Goal: Information Seeking & Learning: Learn about a topic

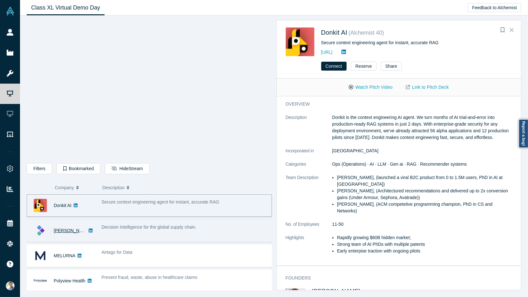
click at [65, 230] on link "[PERSON_NAME]" at bounding box center [72, 230] width 37 height 5
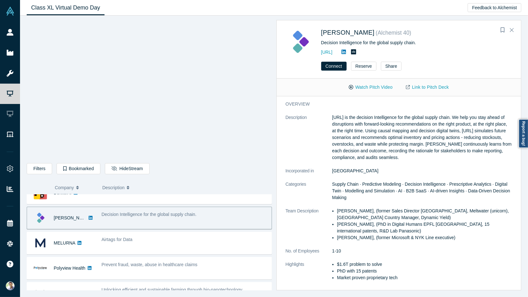
scroll to position [15, 0]
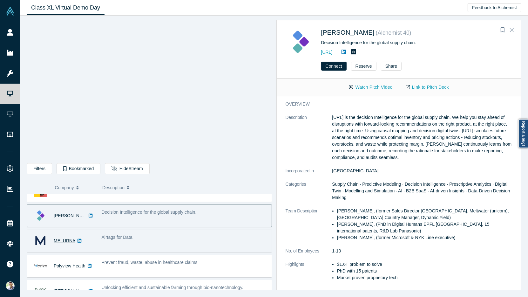
click at [72, 238] on link "MELURNA" at bounding box center [65, 240] width 22 height 5
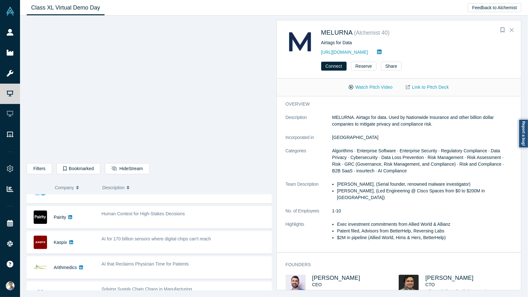
scroll to position [167, 0]
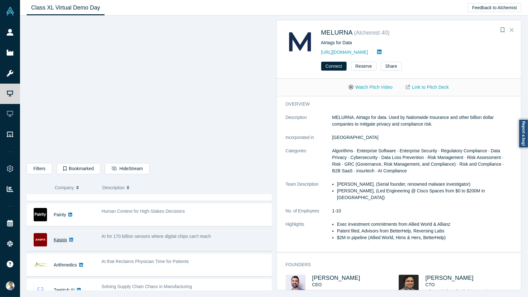
click at [64, 237] on link "Kaspix" at bounding box center [60, 239] width 13 height 5
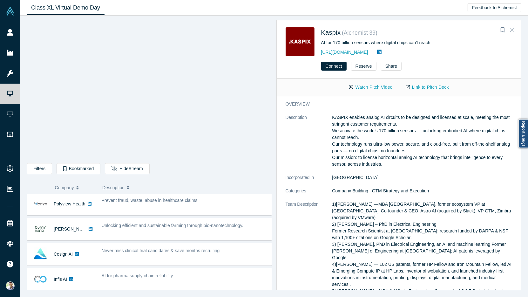
scroll to position [76, 0]
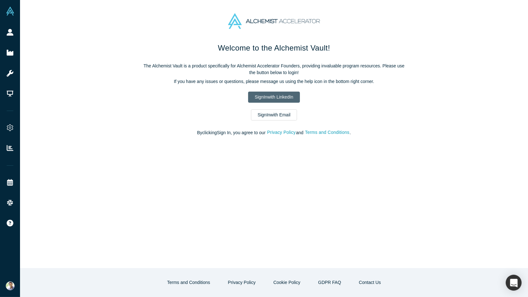
click at [280, 94] on link "Sign In with LinkedIn" at bounding box center [274, 97] width 52 height 11
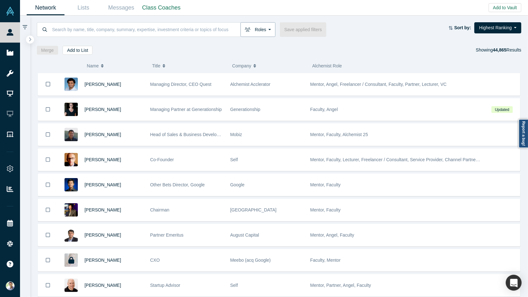
click at [266, 29] on button "Roles" at bounding box center [258, 29] width 35 height 15
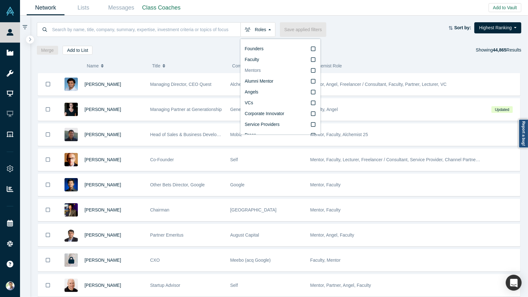
click at [314, 70] on icon at bounding box center [313, 70] width 4 height 5
click at [0, 0] on input "Mentors" at bounding box center [0, 0] width 0 height 0
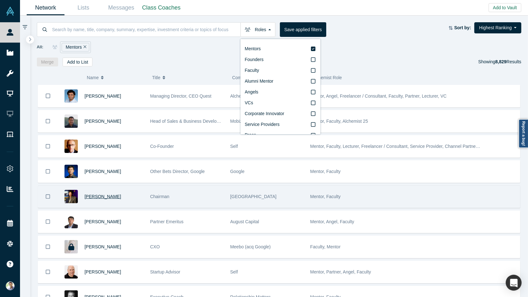
click at [98, 195] on span "Timothy Chou" at bounding box center [103, 196] width 37 height 5
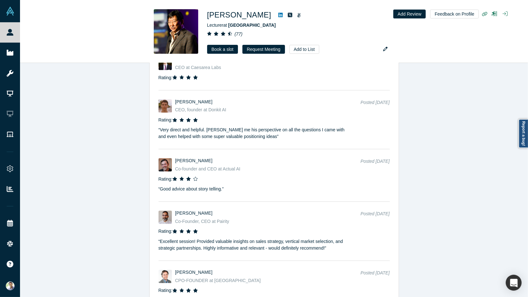
scroll to position [1477, 0]
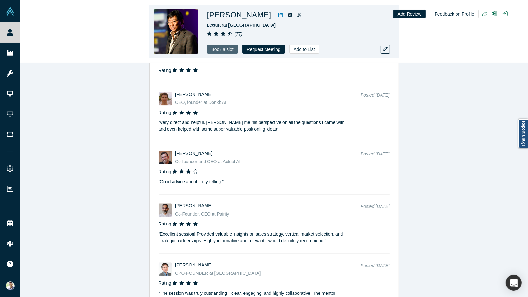
click at [225, 50] on link "Book a slot" at bounding box center [222, 49] width 31 height 9
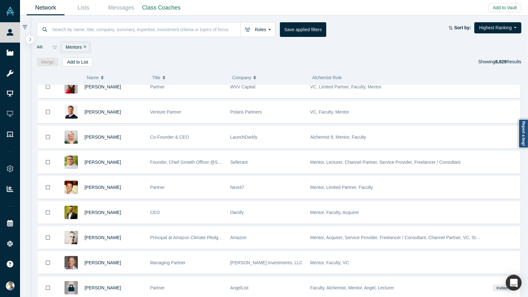
scroll to position [263, 0]
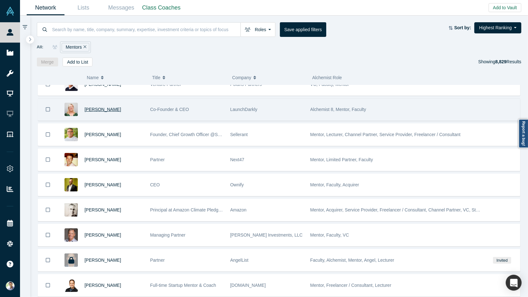
click at [102, 107] on span "Edith Harbaugh" at bounding box center [103, 109] width 37 height 5
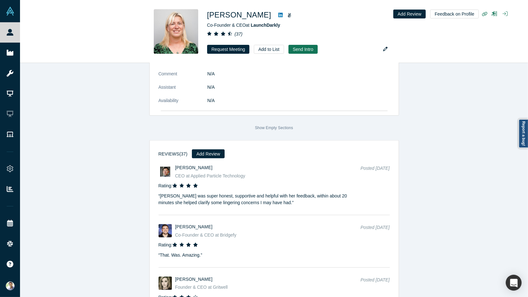
scroll to position [943, 0]
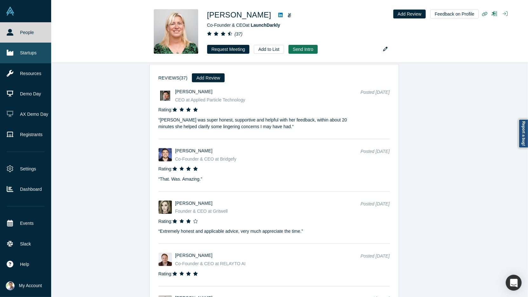
click at [32, 58] on link "Startups" at bounding box center [25, 53] width 51 height 20
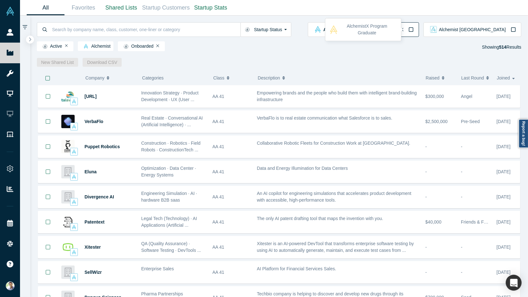
click at [414, 30] on icon "button" at bounding box center [411, 29] width 5 height 5
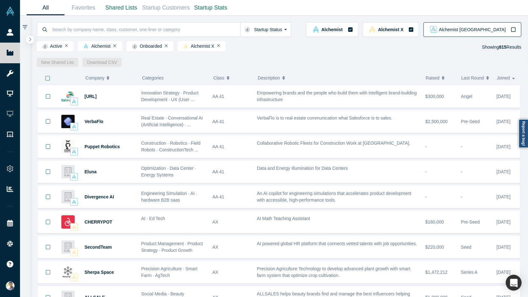
click at [515, 30] on icon "button" at bounding box center [513, 29] width 5 height 5
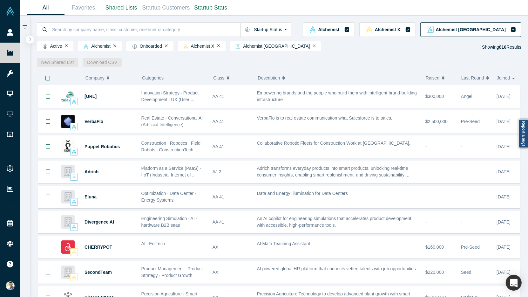
click at [515, 32] on icon "button" at bounding box center [513, 29] width 5 height 5
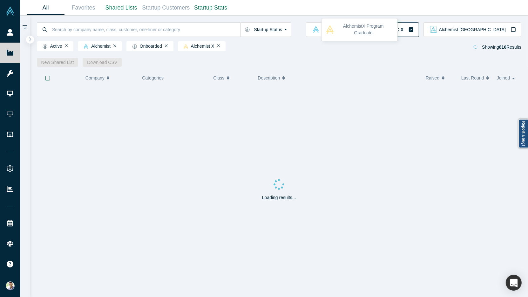
click at [413, 31] on icon "button" at bounding box center [411, 29] width 4 height 4
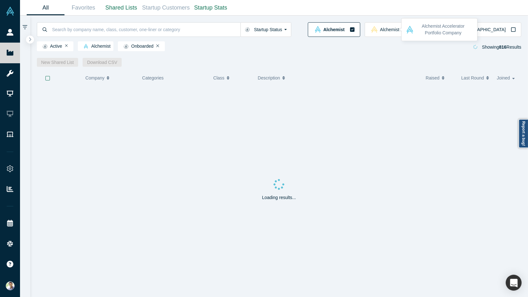
click at [355, 30] on icon "button" at bounding box center [352, 29] width 5 height 5
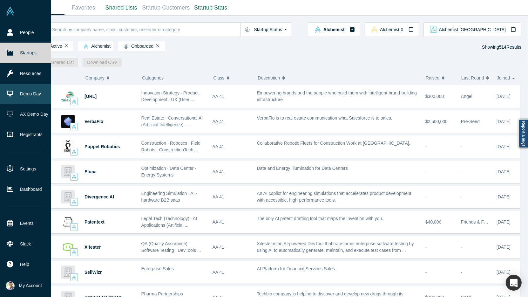
click at [26, 96] on link "Demo Day" at bounding box center [25, 94] width 51 height 20
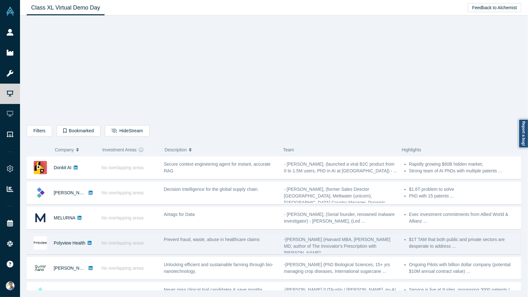
click at [223, 244] on div "Prevent fraud, waste, abuse in healthcare claims" at bounding box center [221, 243] width 120 height 20
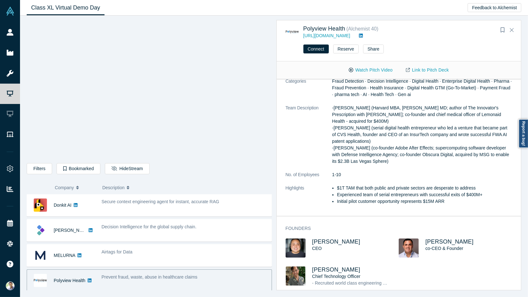
scroll to position [91, 0]
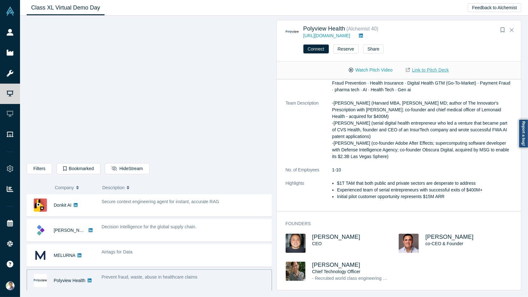
click at [422, 70] on link "Link to Pitch Deck" at bounding box center [428, 70] width 56 height 11
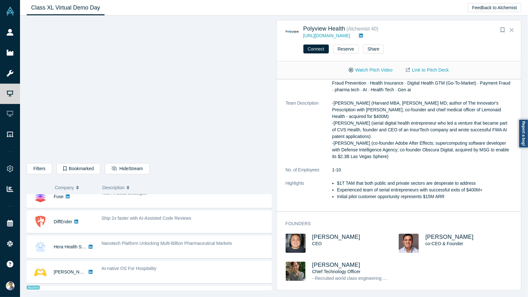
scroll to position [287, 0]
click at [130, 168] on button "Hide Stream" at bounding box center [127, 168] width 44 height 11
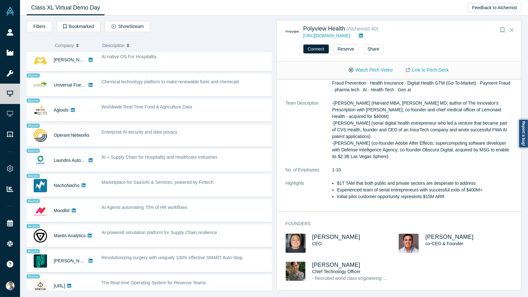
scroll to position [357, 0]
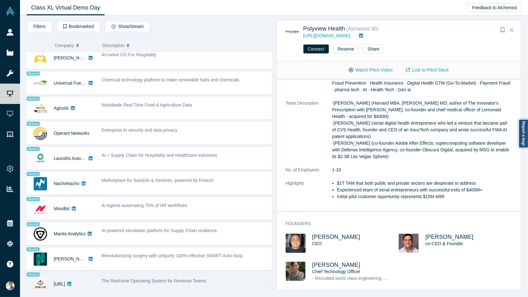
click at [179, 274] on div "The Real-time Operating System for Revenue Teams" at bounding box center [185, 284] width 174 height 20
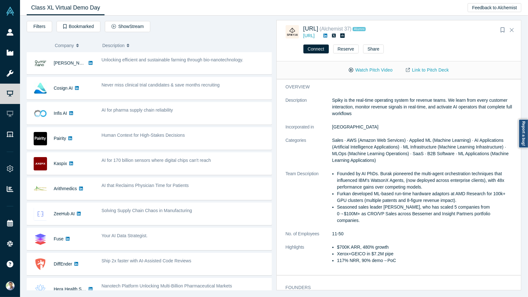
scroll to position [103, 0]
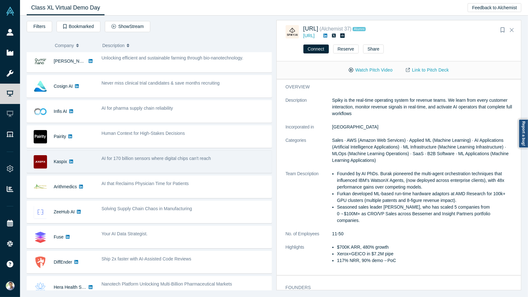
click at [233, 156] on div "AI for 170 billion sensors where digital chips can't reach" at bounding box center [185, 158] width 167 height 7
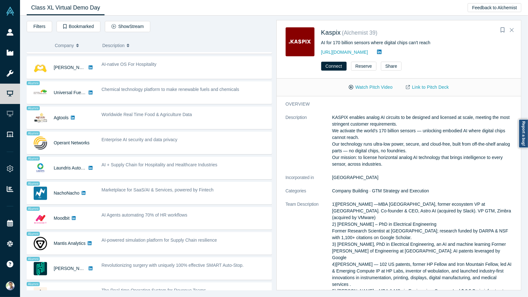
scroll to position [357, 0]
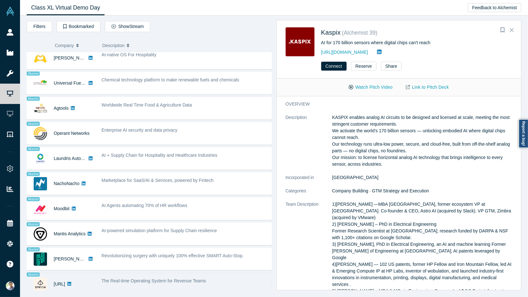
click at [200, 280] on div "The Real-time Operating System for Revenue Teams" at bounding box center [185, 284] width 174 height 20
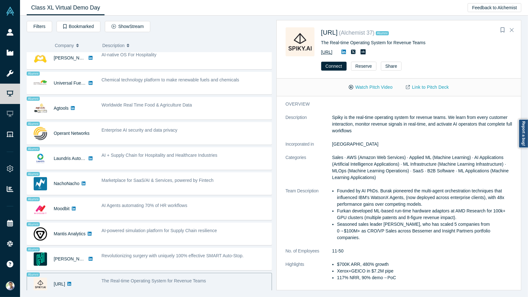
click at [333, 53] on link "https://spiky.ai/" at bounding box center [326, 52] width 11 height 5
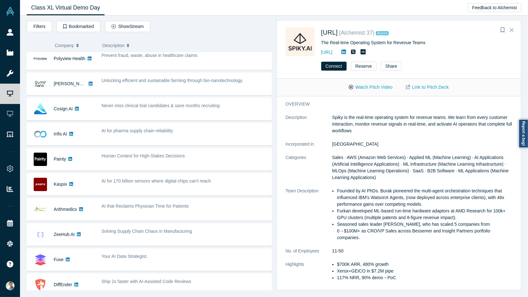
scroll to position [78, 0]
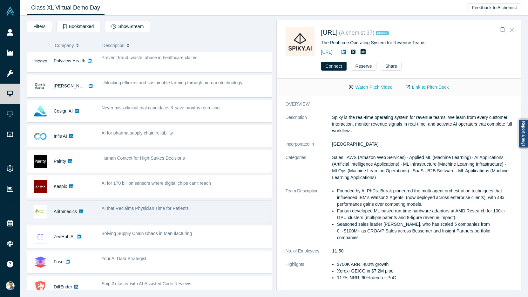
click at [200, 206] on div "AI that Reclaims Physician Time for Patients" at bounding box center [185, 208] width 167 height 7
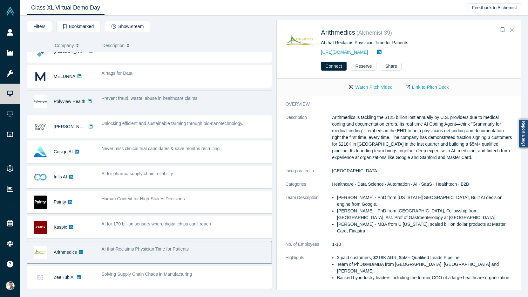
scroll to position [0, 0]
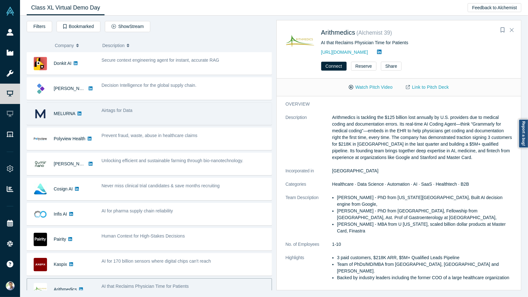
click at [176, 116] on div "Airtags for Data" at bounding box center [185, 114] width 174 height 20
